Goal: Information Seeking & Learning: Learn about a topic

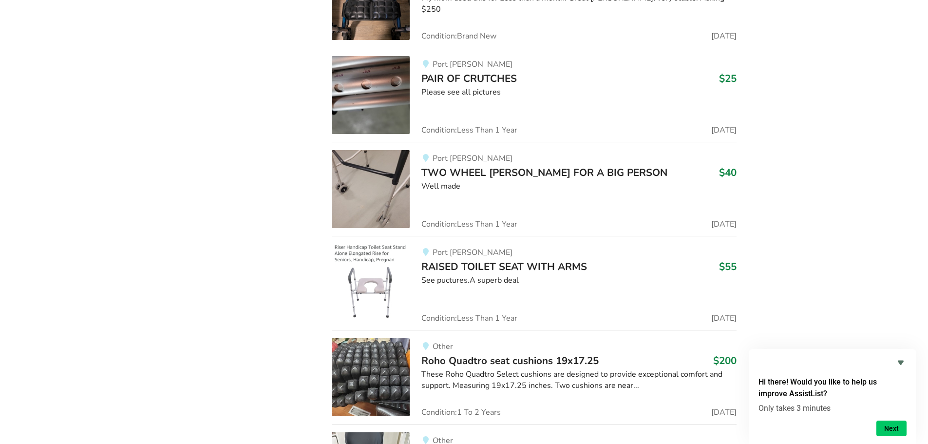
scroll to position [9026, 0]
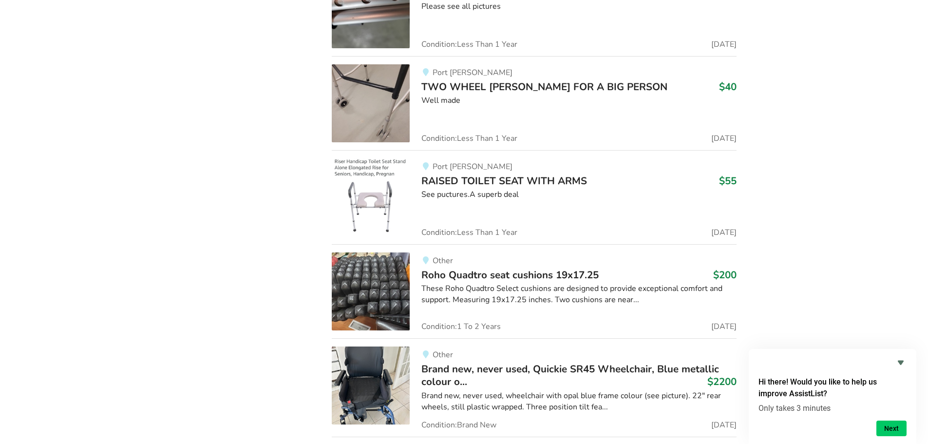
click at [368, 190] on img at bounding box center [371, 197] width 78 height 78
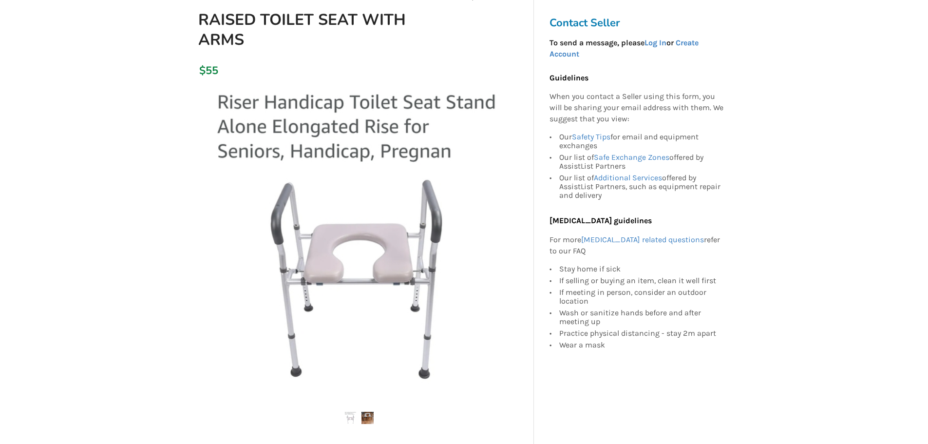
scroll to position [244, 0]
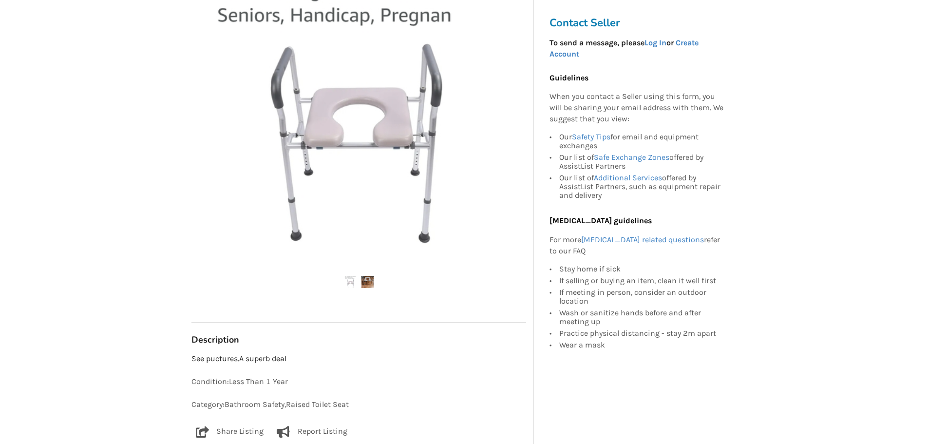
click at [363, 282] on img at bounding box center [367, 282] width 12 height 12
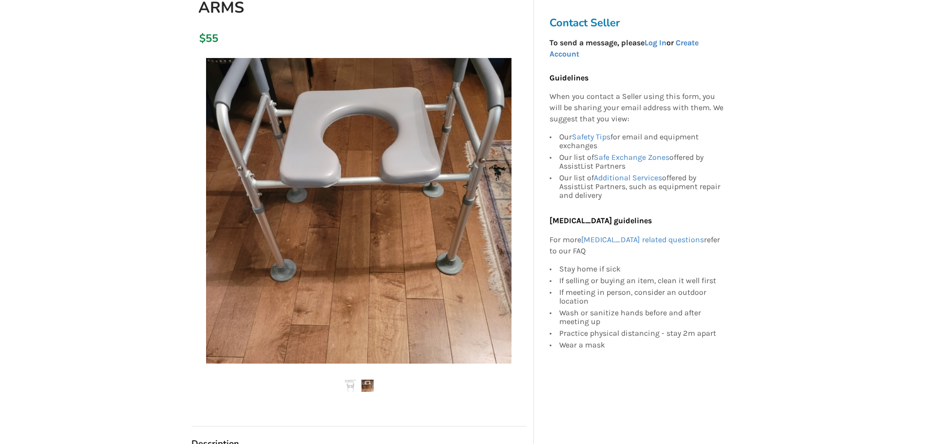
scroll to position [0, 0]
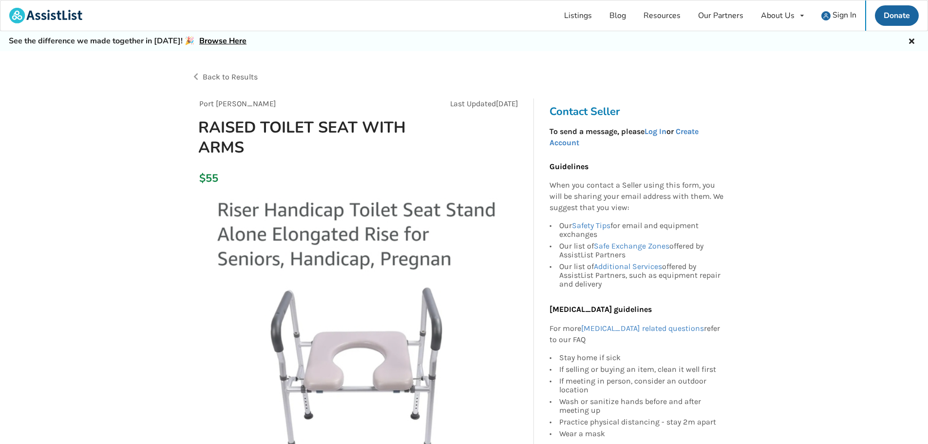
click at [254, 79] on span "Back to Results" at bounding box center [230, 76] width 55 height 9
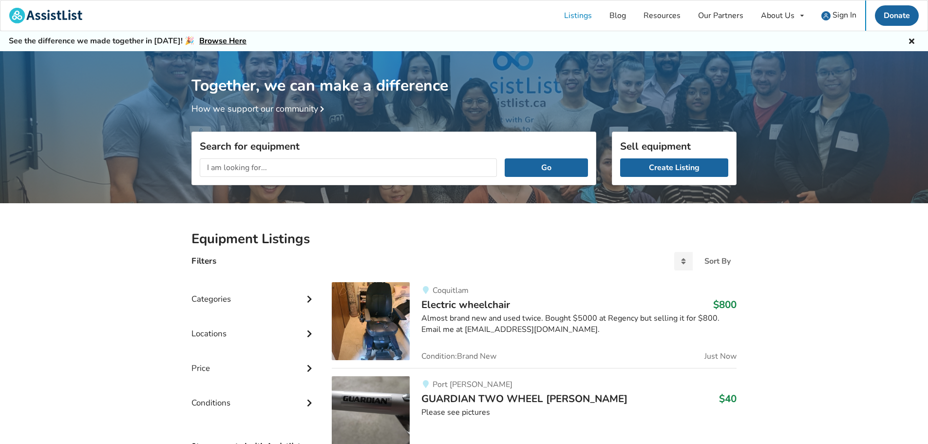
click at [267, 172] on input "text" at bounding box center [348, 167] width 297 height 19
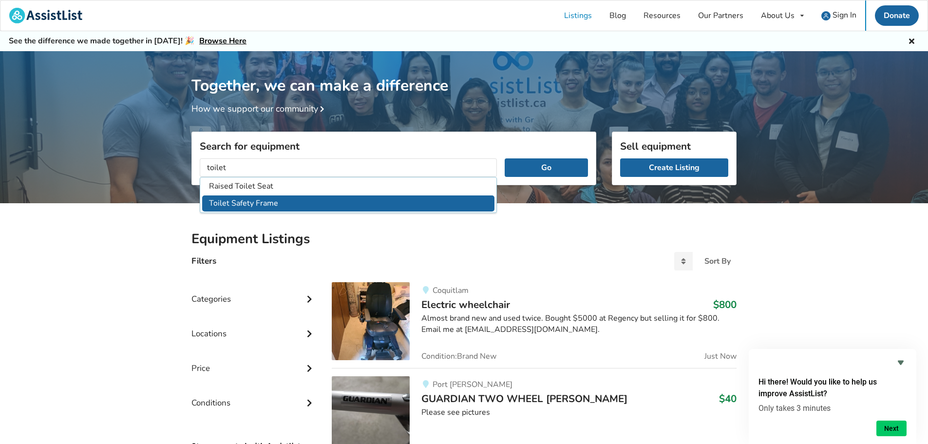
click at [253, 202] on li "Toilet Safety Frame" at bounding box center [348, 203] width 292 height 16
type input "Toilet Safety Frame"
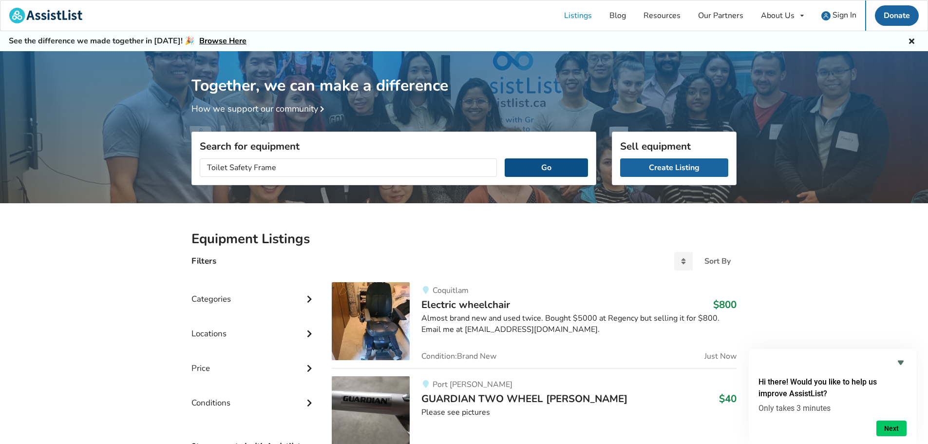
click at [574, 168] on button "Go" at bounding box center [546, 167] width 83 height 19
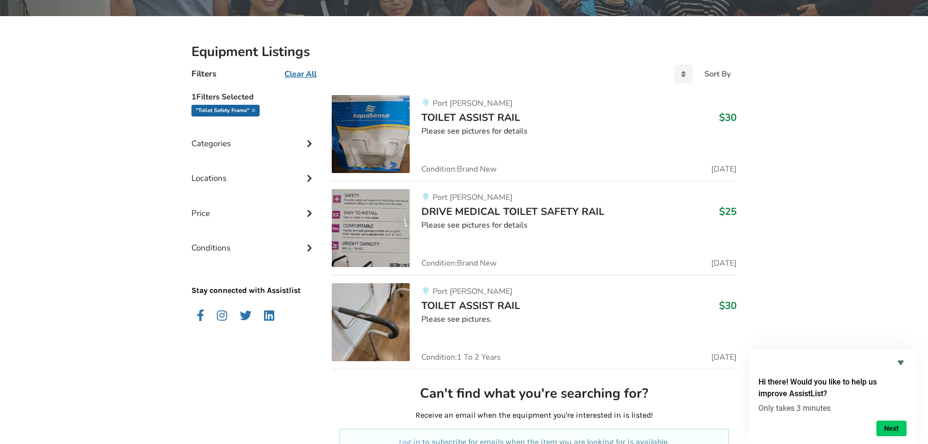
scroll to position [195, 0]
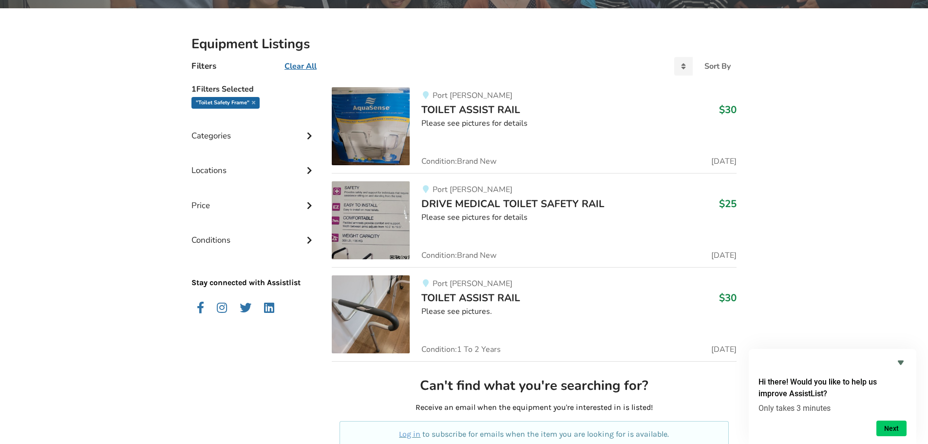
click at [388, 238] on img at bounding box center [371, 220] width 78 height 78
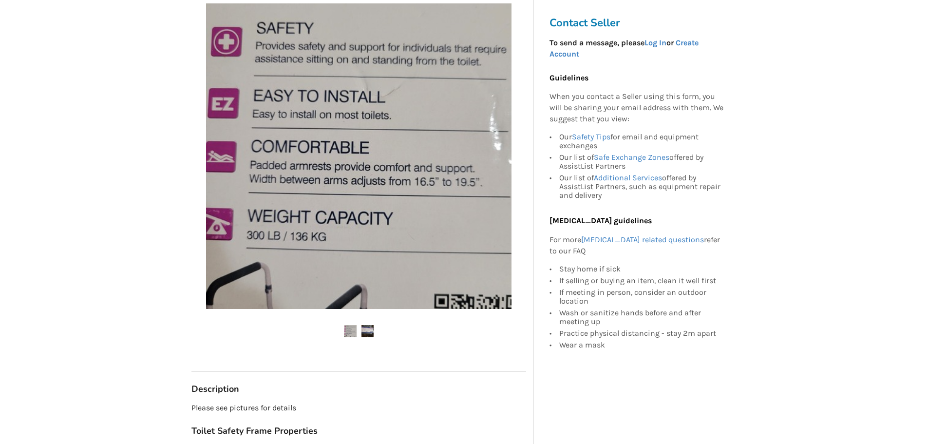
scroll to position [195, 0]
click at [366, 326] on img at bounding box center [367, 330] width 12 height 12
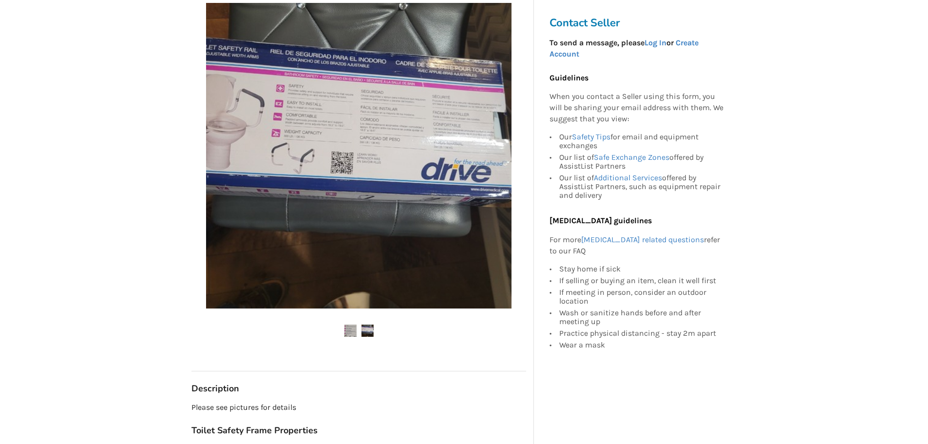
click at [347, 331] on img at bounding box center [350, 330] width 12 height 12
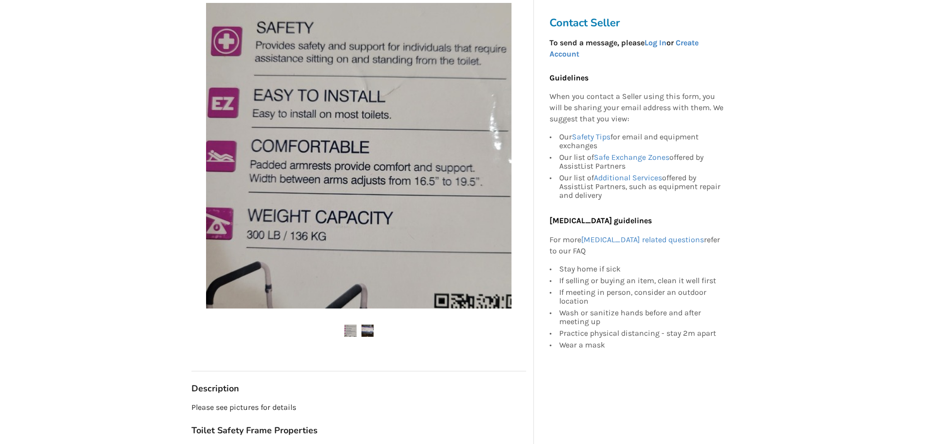
click at [368, 332] on img at bounding box center [367, 330] width 12 height 12
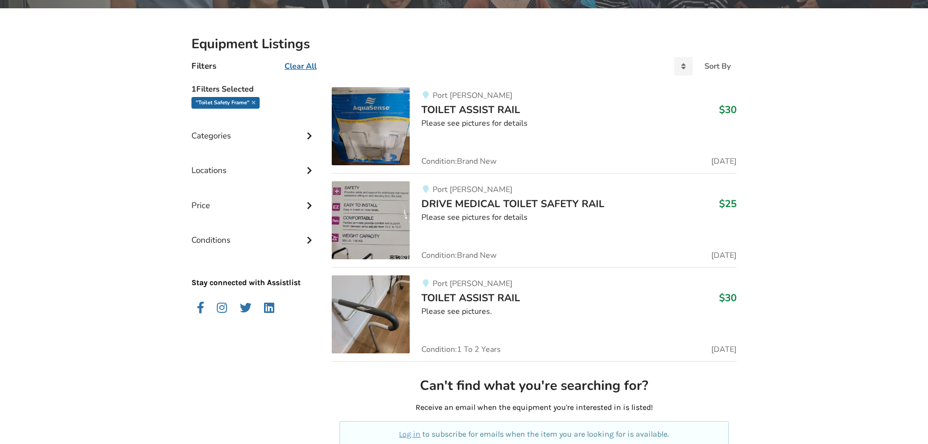
click at [357, 127] on img at bounding box center [371, 126] width 78 height 78
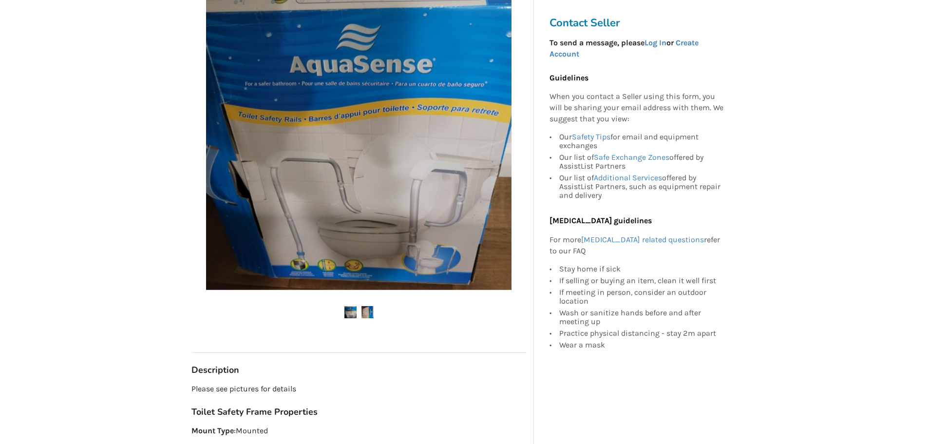
scroll to position [195, 0]
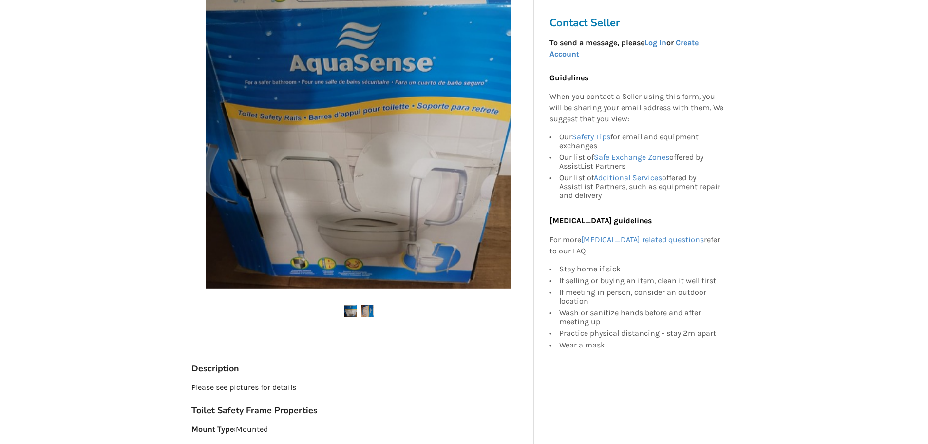
click at [369, 308] on img at bounding box center [367, 310] width 12 height 12
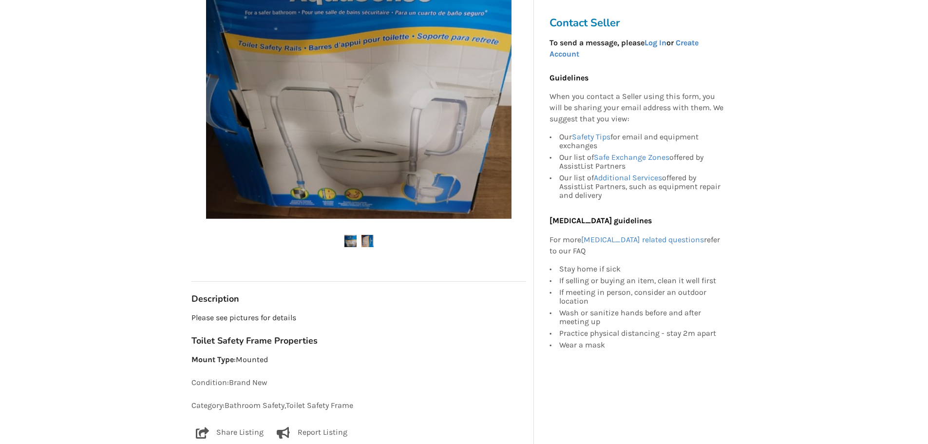
scroll to position [244, 0]
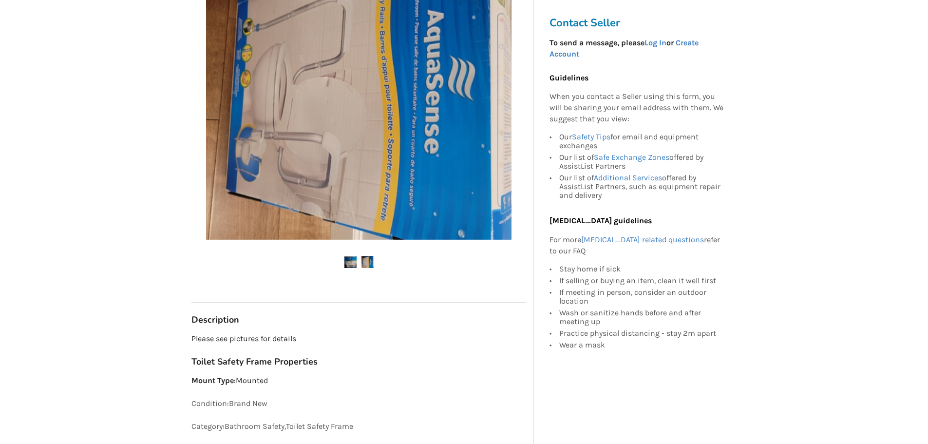
click at [213, 182] on img at bounding box center [358, 86] width 305 height 305
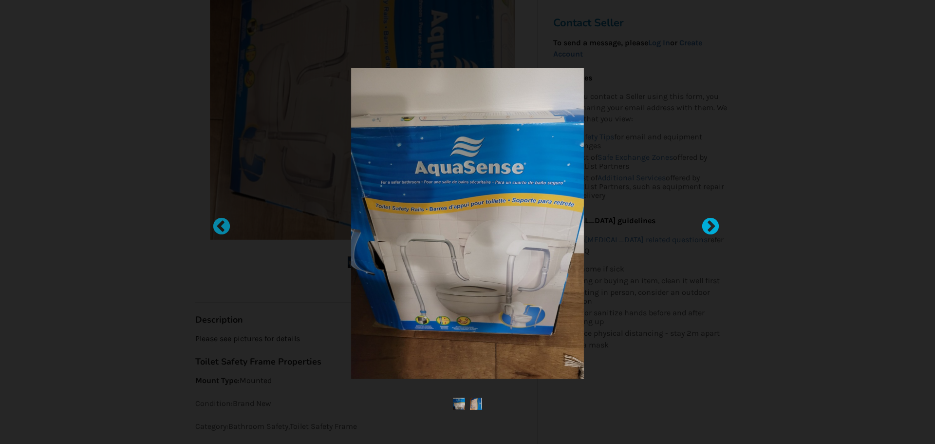
click at [706, 225] on div at bounding box center [706, 222] width 10 height 10
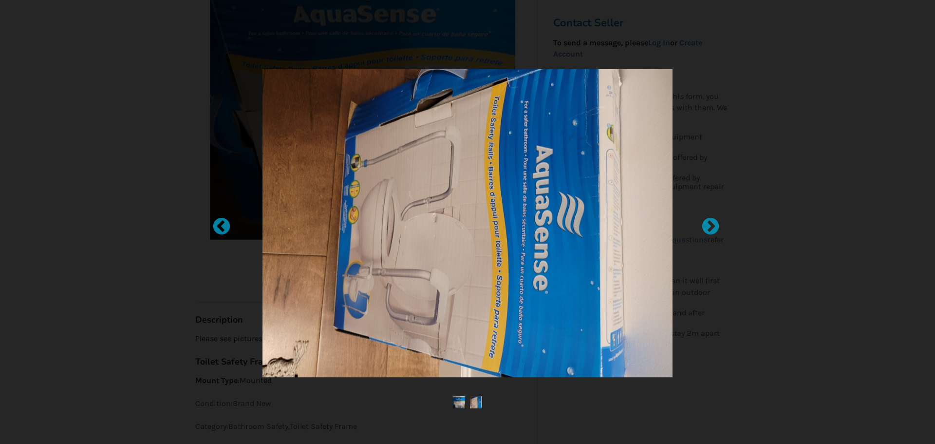
click at [896, 226] on div at bounding box center [467, 222] width 935 height 444
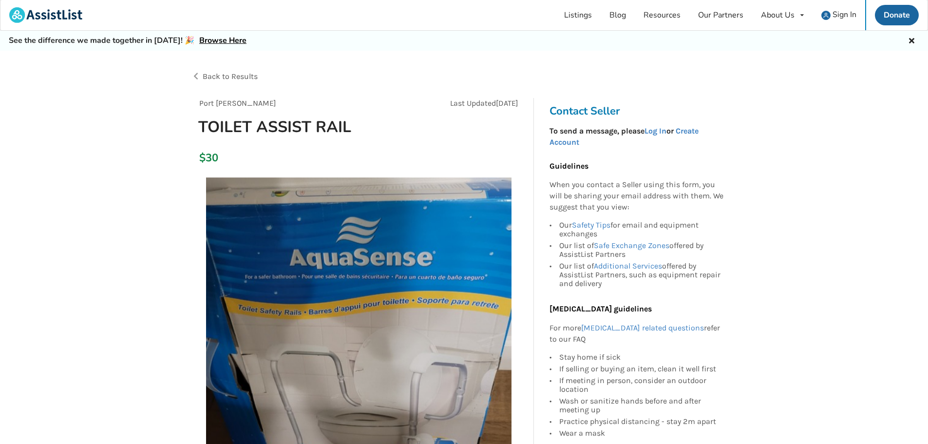
scroll to position [0, 0]
